Goal: Task Accomplishment & Management: Manage account settings

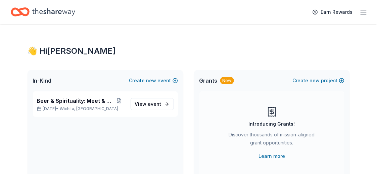
click at [365, 12] on line "button" at bounding box center [363, 12] width 5 height 0
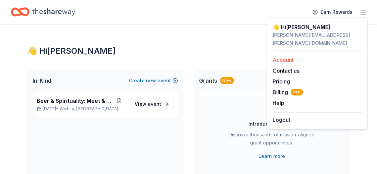
click at [286, 57] on link "Account" at bounding box center [282, 60] width 21 height 7
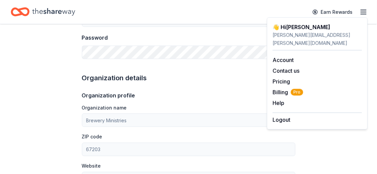
click at [37, 109] on div "Account About me Profile Edit First name [PERSON_NAME] Last name [PERSON_NAME] …" at bounding box center [188, 155] width 377 height 599
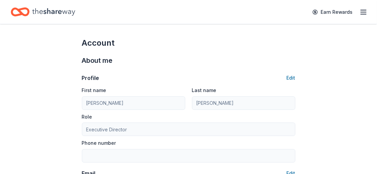
click at [365, 13] on icon "button" at bounding box center [363, 12] width 8 height 8
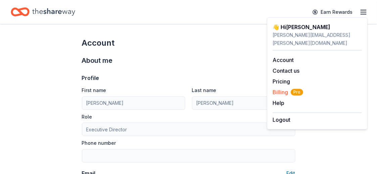
click at [278, 88] on span "Billing Pro" at bounding box center [287, 92] width 31 height 8
